Goal: Find specific page/section: Find specific page/section

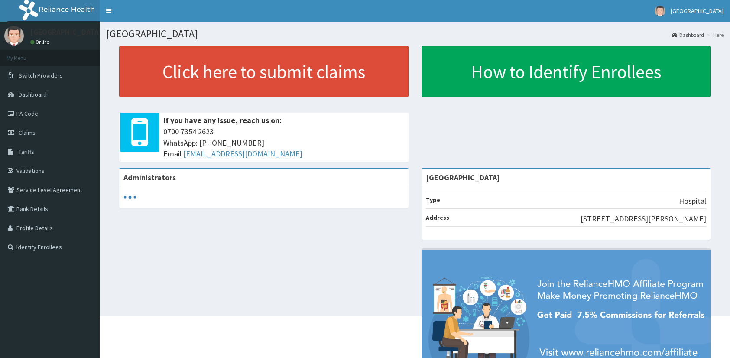
click at [23, 113] on link "PA Code" at bounding box center [50, 113] width 100 height 19
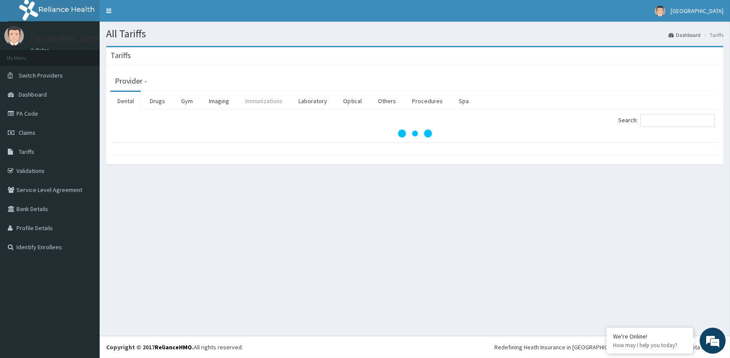
click at [265, 101] on link "Immunizations" at bounding box center [263, 101] width 51 height 18
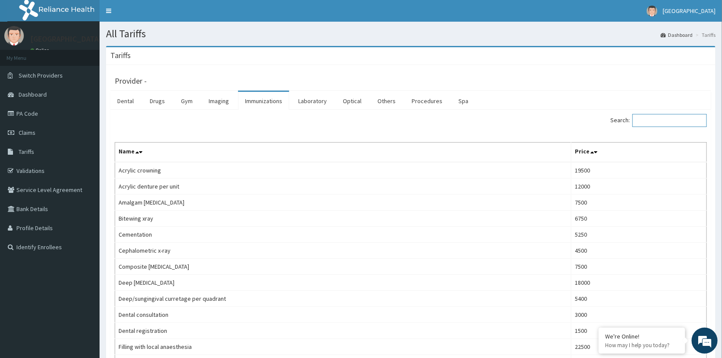
click at [690, 117] on input "Search:" at bounding box center [670, 120] width 74 height 13
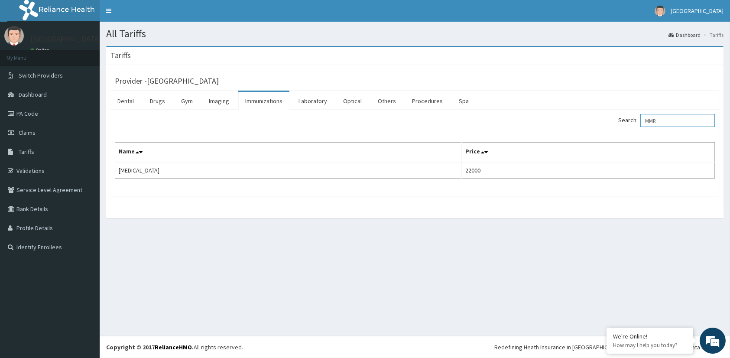
type input "MMR"
click at [15, 114] on icon at bounding box center [12, 113] width 9 height 6
